Goal: Task Accomplishment & Management: Use online tool/utility

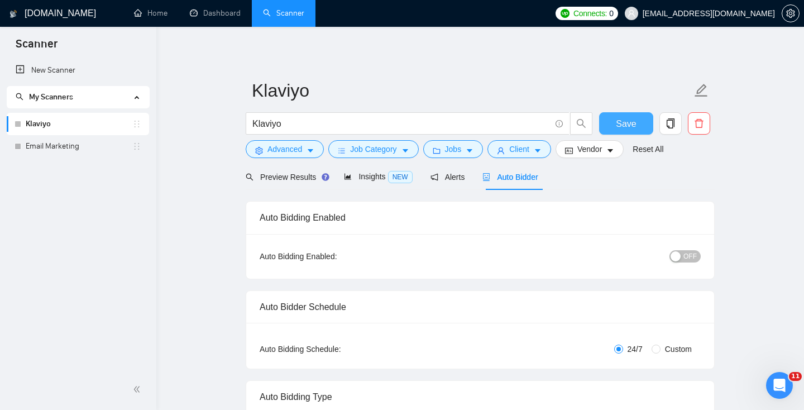
click at [625, 122] on span "Save" at bounding box center [626, 124] width 20 height 14
click at [680, 253] on div "button" at bounding box center [676, 256] width 10 height 10
click at [690, 259] on span "OFF" at bounding box center [690, 256] width 13 height 12
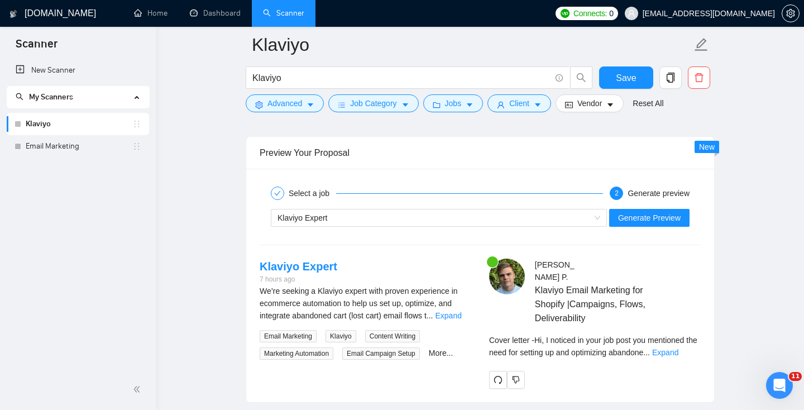
scroll to position [2110, 0]
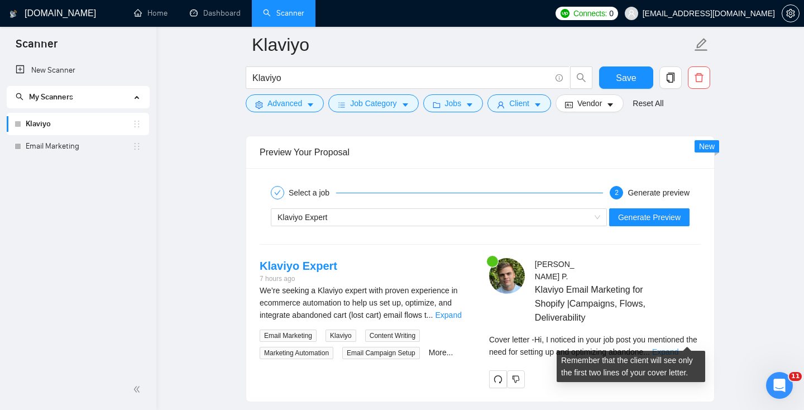
click at [679, 347] on link "Expand" at bounding box center [665, 351] width 26 height 9
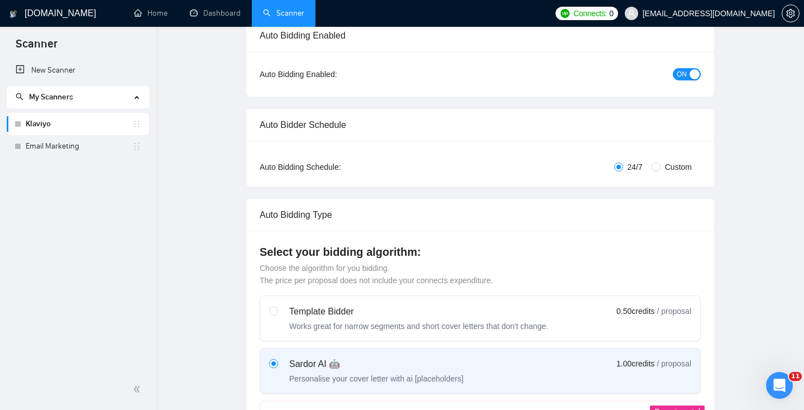
scroll to position [0, 0]
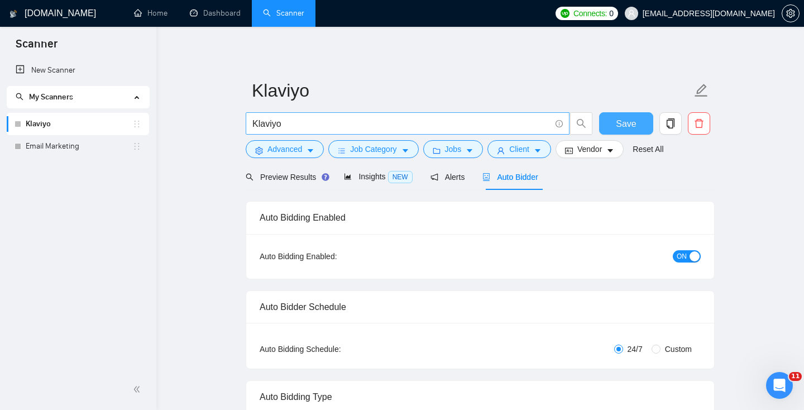
click at [622, 119] on span "Save" at bounding box center [626, 124] width 20 height 14
click at [51, 153] on link "Email Marketing" at bounding box center [79, 146] width 107 height 22
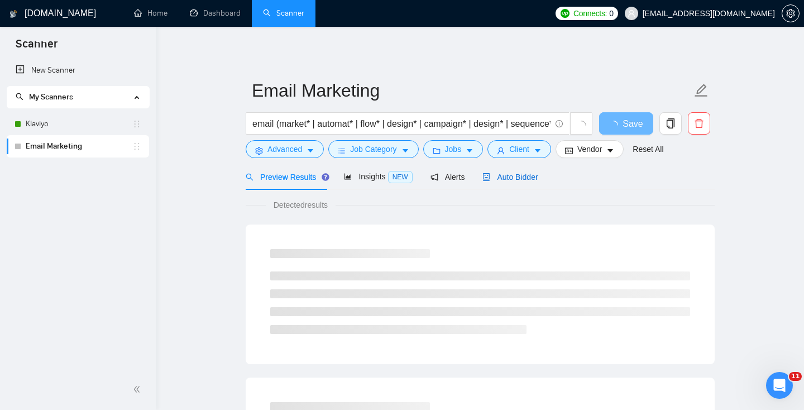
click at [523, 180] on span "Auto Bidder" at bounding box center [510, 177] width 55 height 9
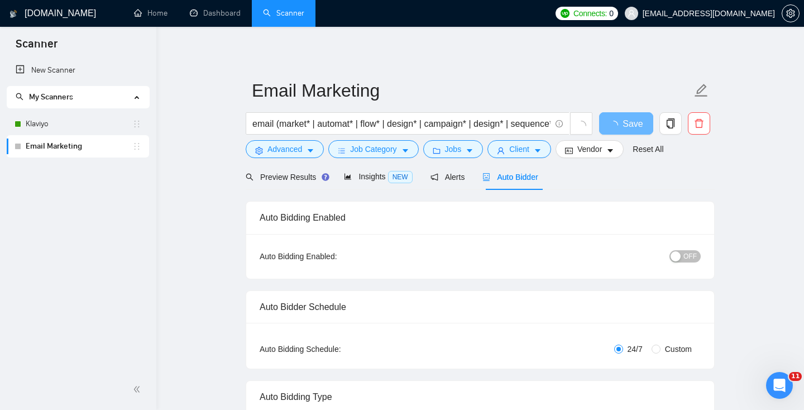
click at [685, 255] on span "OFF" at bounding box center [690, 256] width 13 height 12
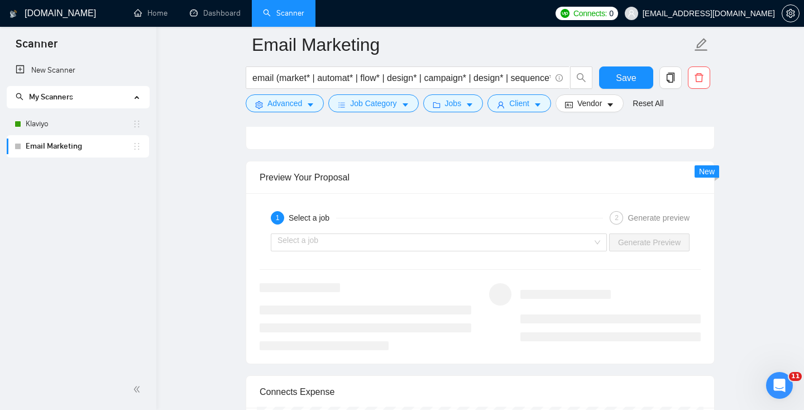
scroll to position [1967, 0]
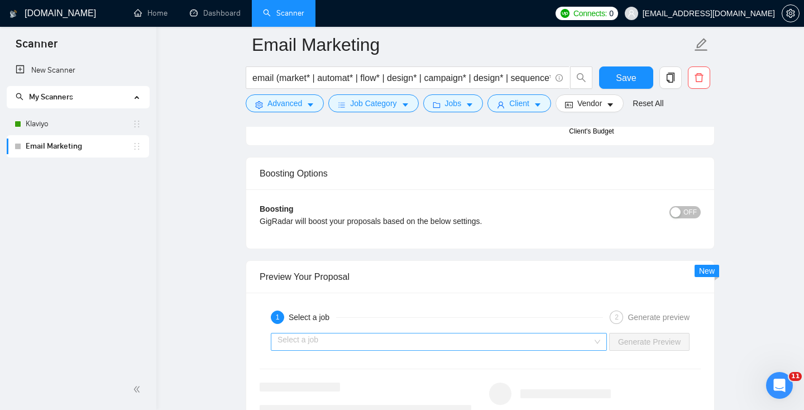
click at [474, 339] on input "search" at bounding box center [435, 341] width 315 height 17
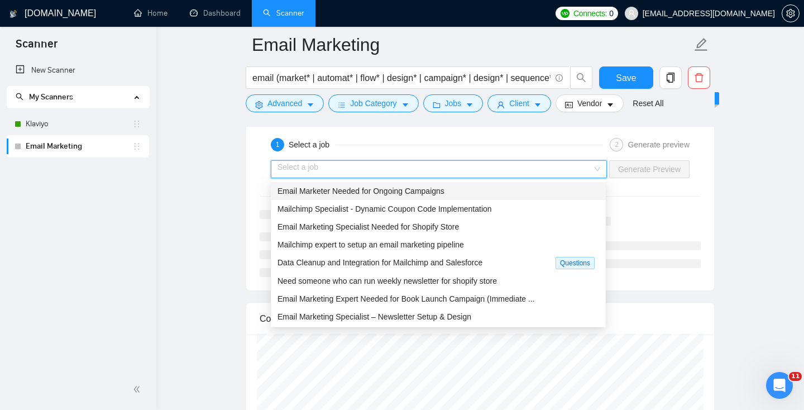
scroll to position [2142, 0]
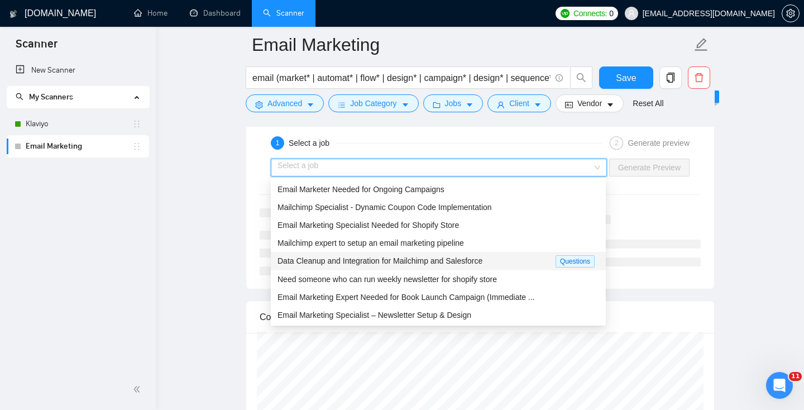
click at [483, 263] on span "Data Cleanup and Integration for Mailchimp and Salesforce" at bounding box center [380, 260] width 205 height 9
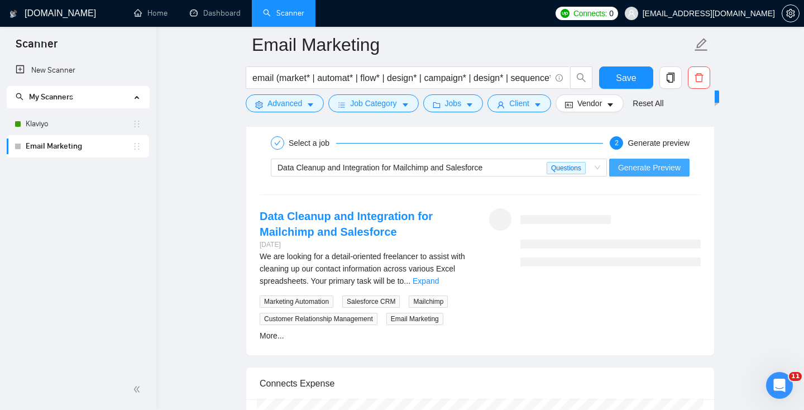
click at [649, 169] on span "Generate Preview" at bounding box center [649, 167] width 63 height 12
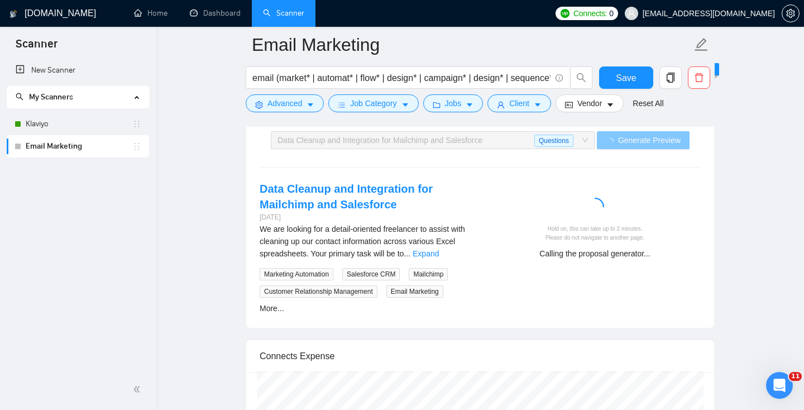
scroll to position [2151, 0]
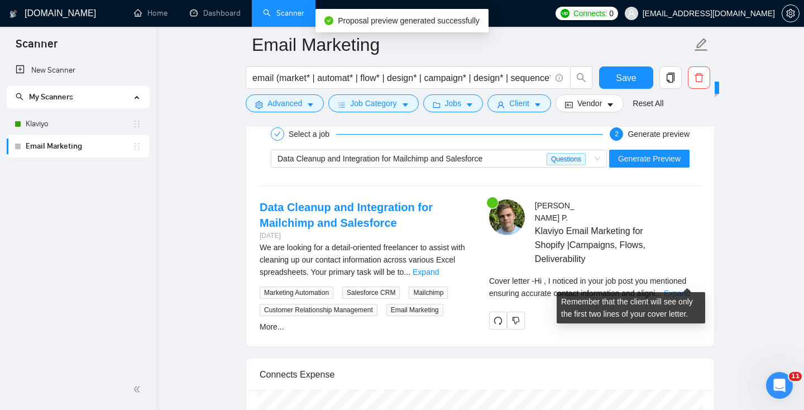
click at [682, 289] on link "Expand" at bounding box center [677, 293] width 26 height 9
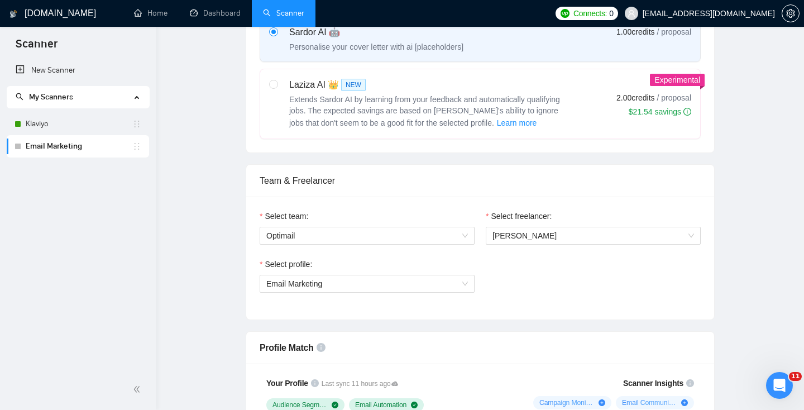
scroll to position [0, 0]
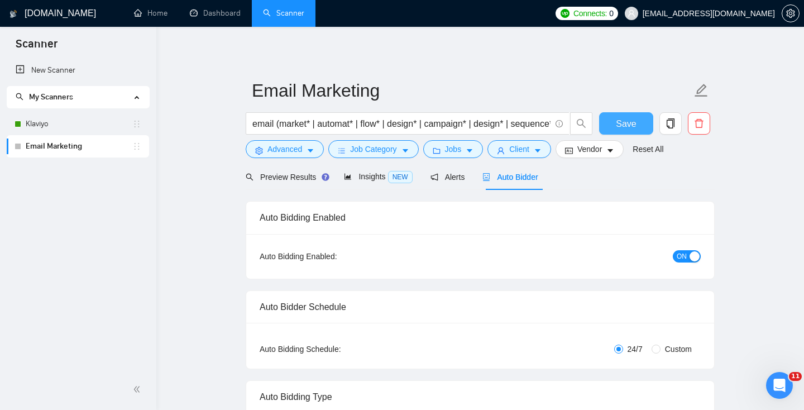
click at [628, 129] on span "Save" at bounding box center [626, 124] width 20 height 14
click at [213, 16] on link "Dashboard" at bounding box center [215, 12] width 51 height 9
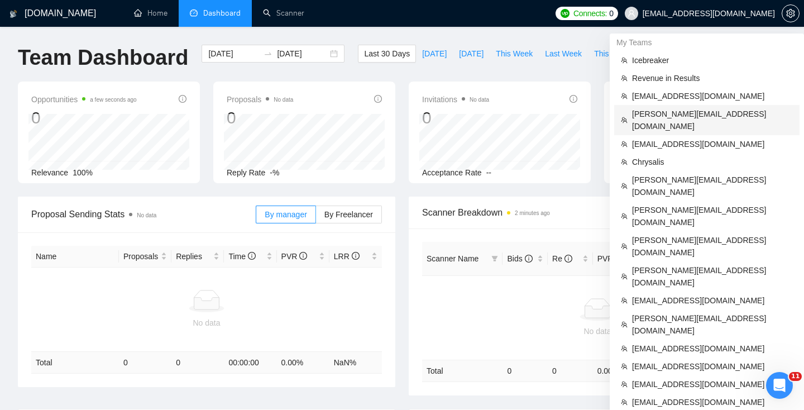
click at [678, 111] on span "[PERSON_NAME][EMAIL_ADDRESS][DOMAIN_NAME]" at bounding box center [712, 120] width 161 height 25
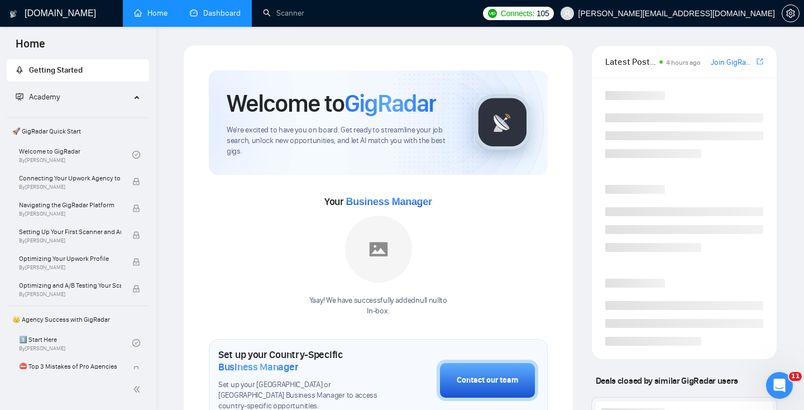
click at [218, 18] on link "Dashboard" at bounding box center [215, 12] width 51 height 9
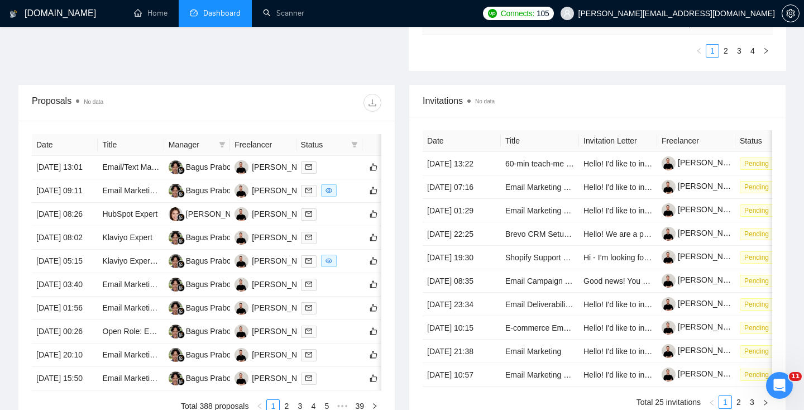
scroll to position [371, 0]
click at [357, 147] on icon "filter" at bounding box center [354, 145] width 7 height 7
click at [316, 164] on span "Chat" at bounding box center [319, 166] width 21 height 9
checkbox input "true"
click at [349, 209] on span "OK" at bounding box center [345, 207] width 11 height 12
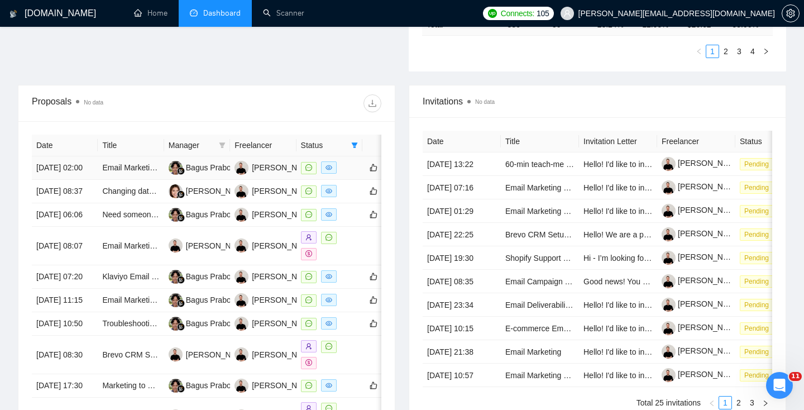
click at [74, 180] on td "[DATE] 02:00" at bounding box center [65, 167] width 66 height 23
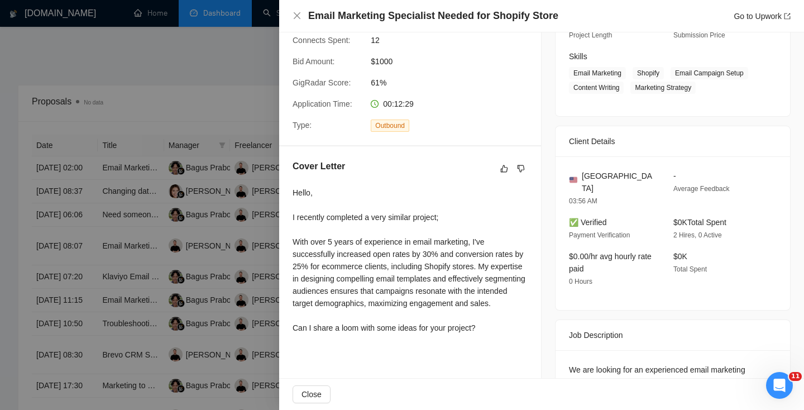
scroll to position [293, 0]
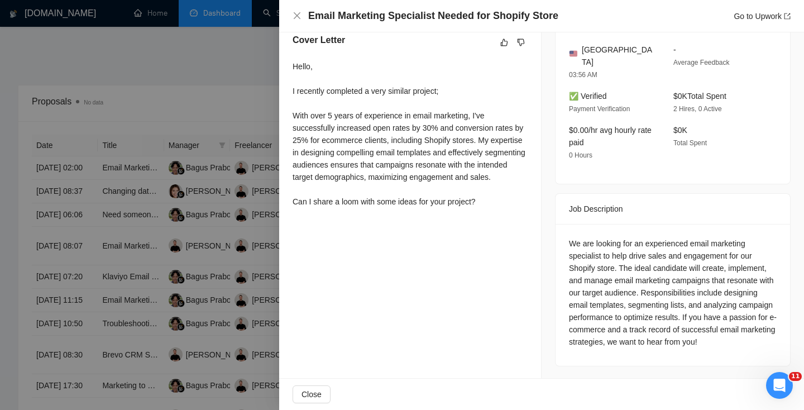
click at [206, 239] on div at bounding box center [402, 205] width 804 height 410
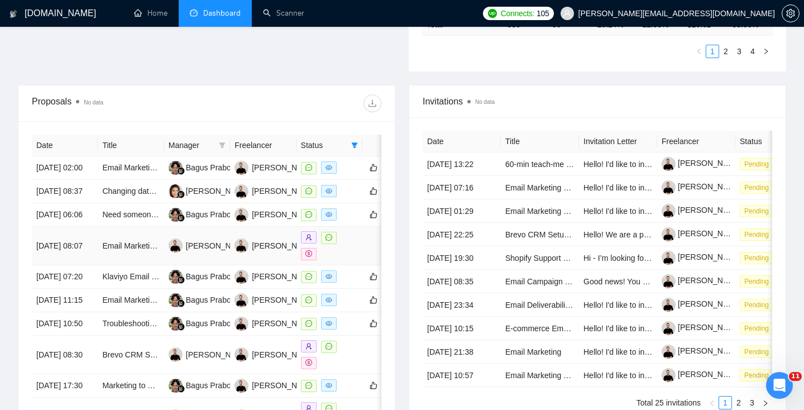
click at [161, 265] on td "Email Marketing Specialist" at bounding box center [131, 246] width 66 height 39
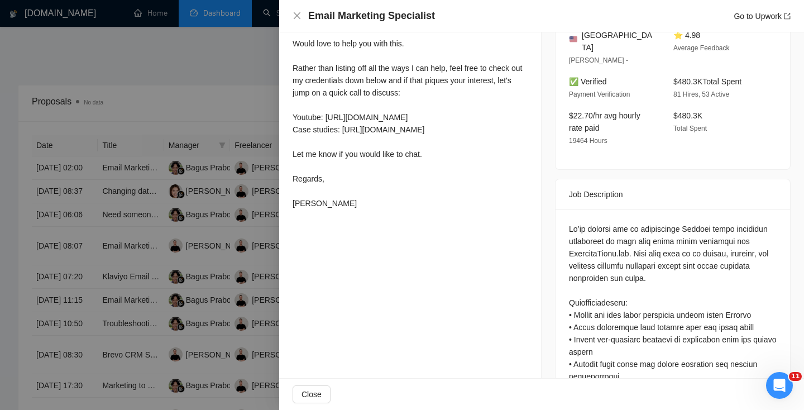
click at [168, 216] on div at bounding box center [402, 205] width 804 height 410
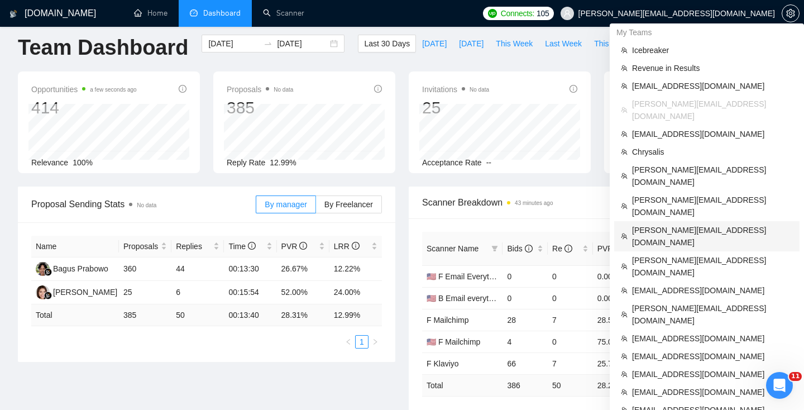
scroll to position [11, 0]
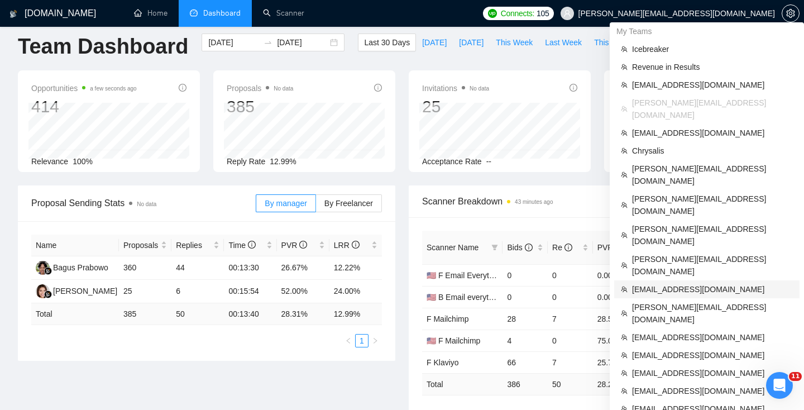
click at [658, 283] on span "[EMAIL_ADDRESS][DOMAIN_NAME]" at bounding box center [712, 289] width 161 height 12
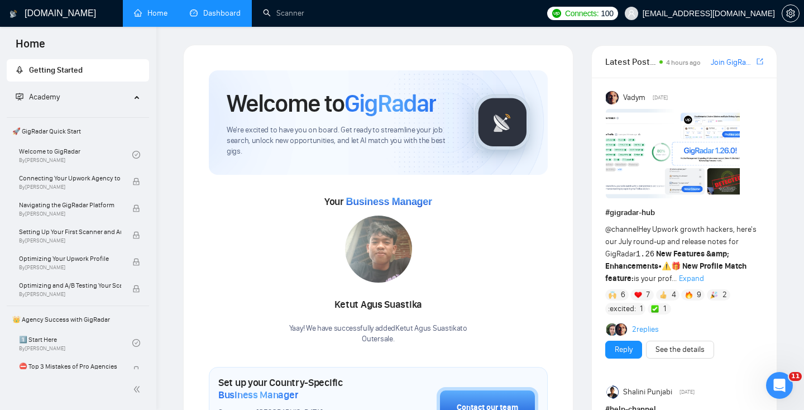
click at [217, 18] on link "Dashboard" at bounding box center [215, 12] width 51 height 9
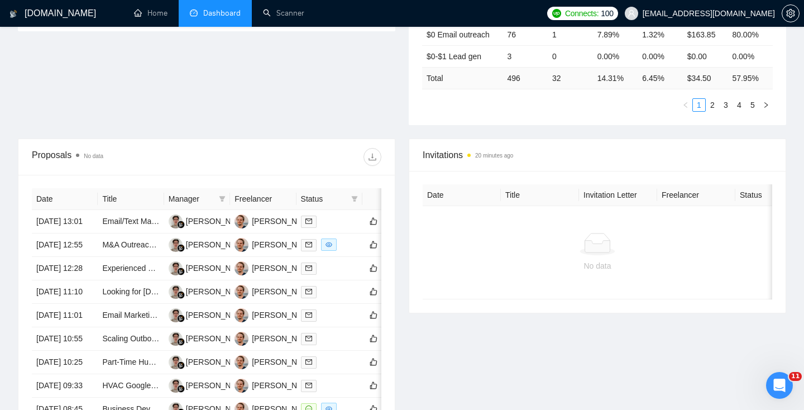
scroll to position [318, 0]
click at [357, 196] on icon "filter" at bounding box center [355, 198] width 6 height 6
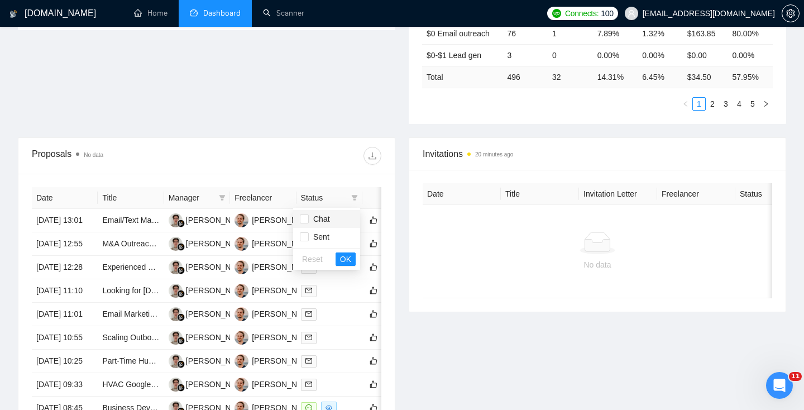
click at [318, 221] on span "Chat" at bounding box center [319, 219] width 21 height 9
checkbox input "true"
click at [348, 264] on span "OK" at bounding box center [345, 259] width 11 height 12
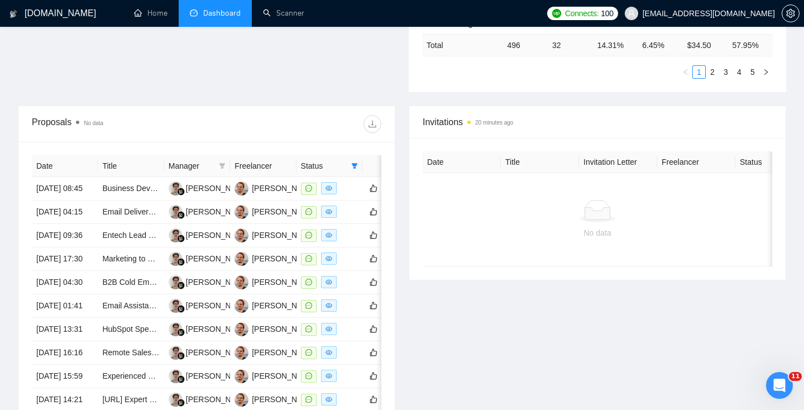
scroll to position [353, 0]
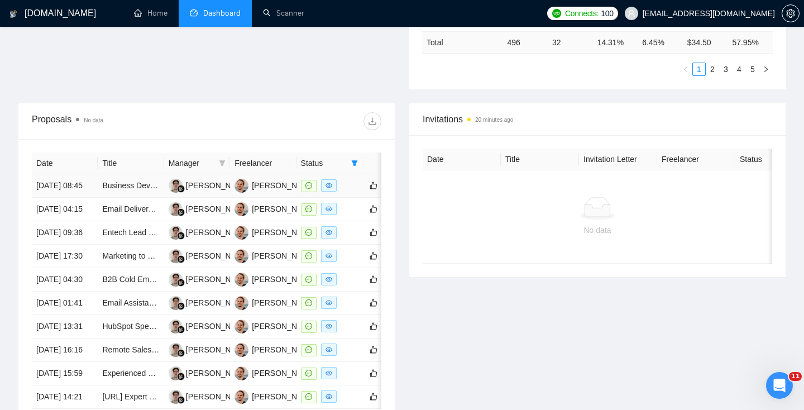
click at [121, 198] on td "Business Development & Lead Generation Specialist for London-Based Podcasting S…" at bounding box center [131, 185] width 66 height 23
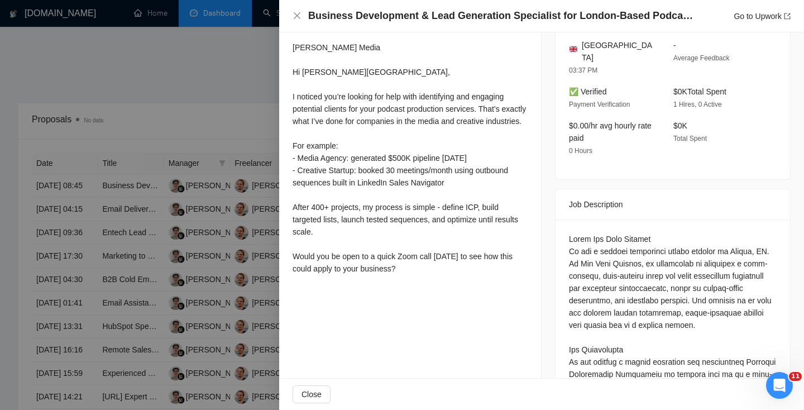
scroll to position [255, 0]
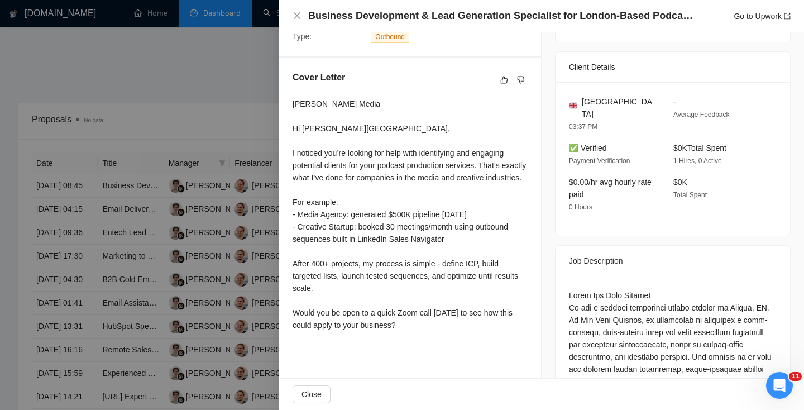
click at [236, 234] on div at bounding box center [402, 205] width 804 height 410
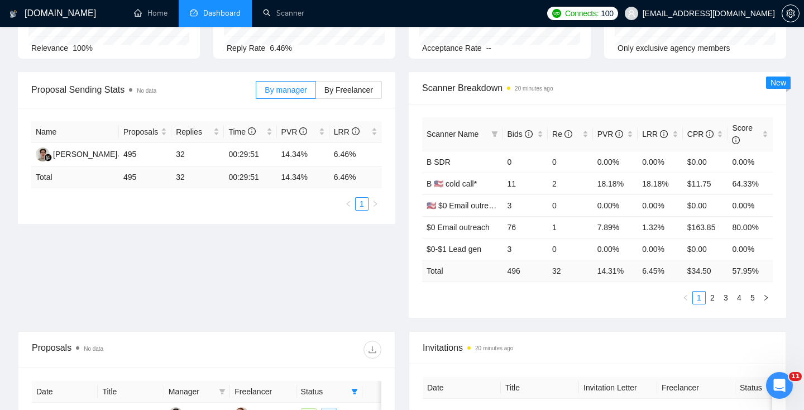
scroll to position [0, 0]
